Goal: Navigation & Orientation: Find specific page/section

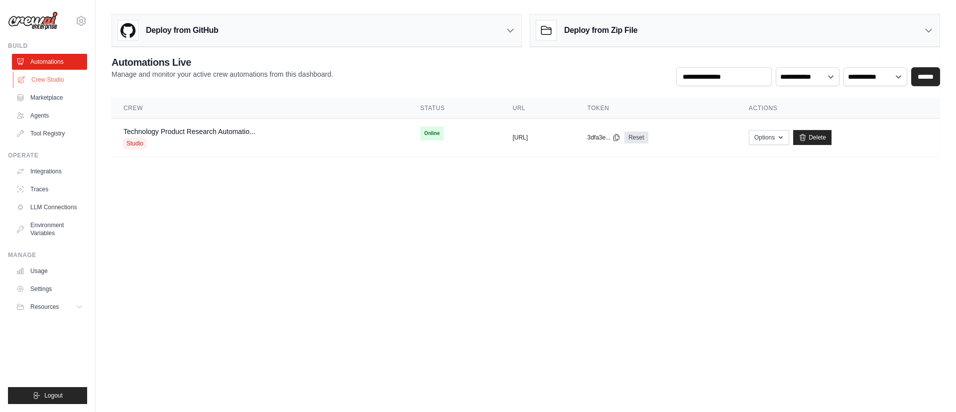
click at [64, 80] on link "Crew Studio" at bounding box center [50, 80] width 75 height 16
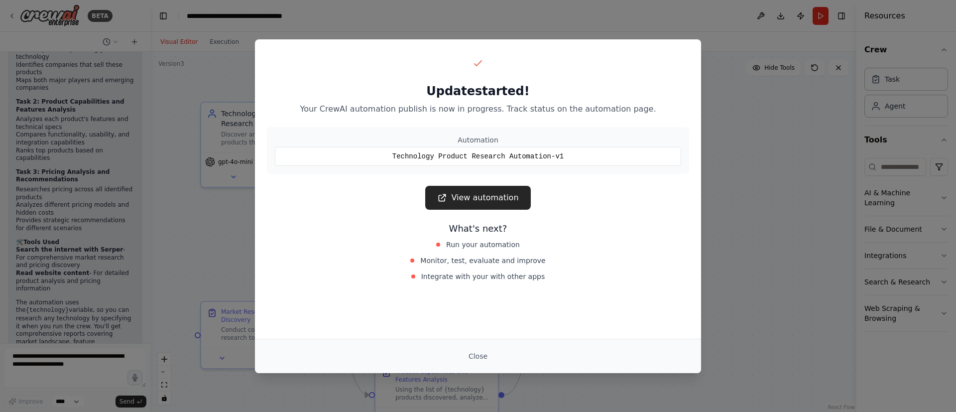
click at [772, 170] on div "Update started! Your CrewAI automation publish is now in progress. Track status…" at bounding box center [478, 206] width 956 height 412
